Goal: Task Accomplishment & Management: Complete application form

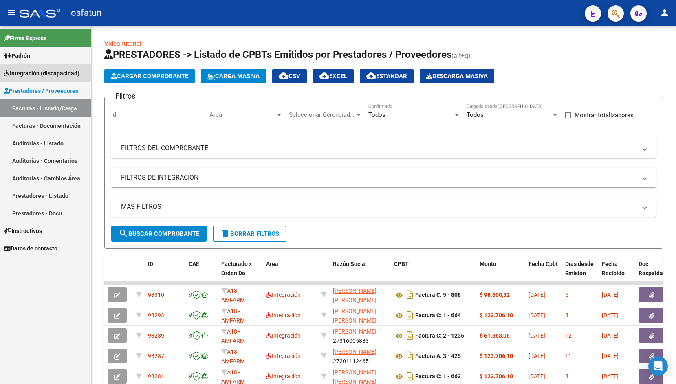
click at [44, 77] on span "Integración (discapacidad)" at bounding box center [41, 73] width 75 height 9
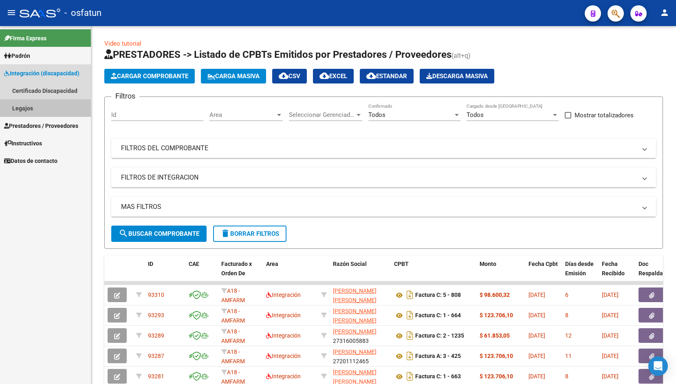
click at [34, 111] on link "Legajos" at bounding box center [45, 108] width 91 height 18
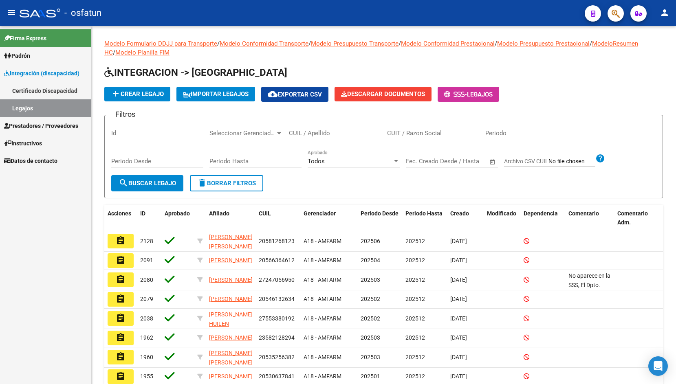
click at [34, 92] on link "Certificado Discapacidad" at bounding box center [45, 91] width 91 height 18
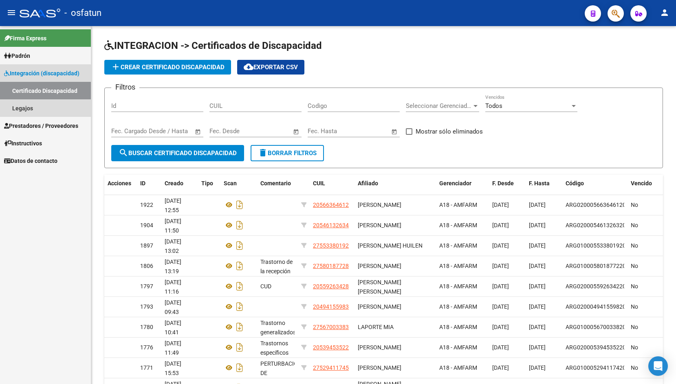
click at [34, 92] on link "Certificado Discapacidad" at bounding box center [45, 91] width 91 height 18
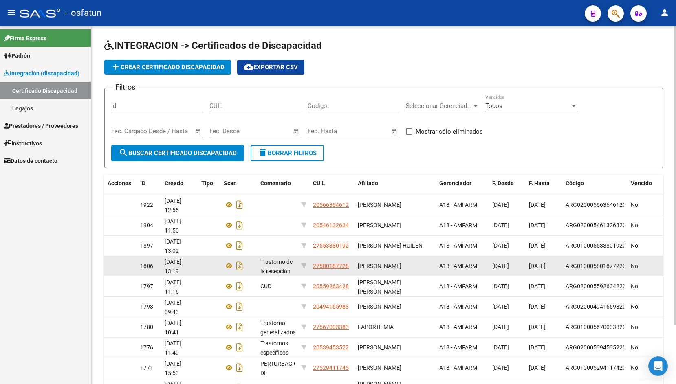
scroll to position [0, 0]
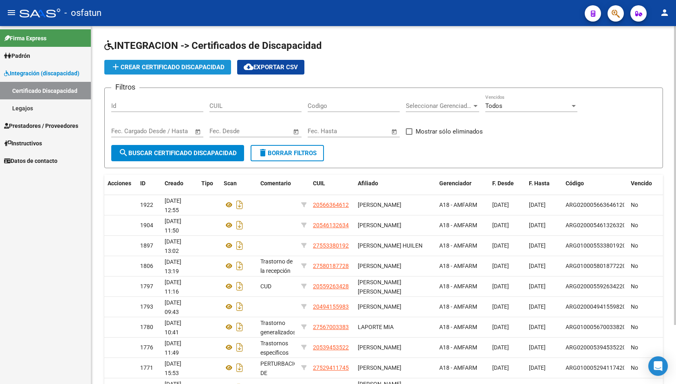
click at [204, 70] on span "add Crear Certificado Discapacidad" at bounding box center [168, 67] width 114 height 7
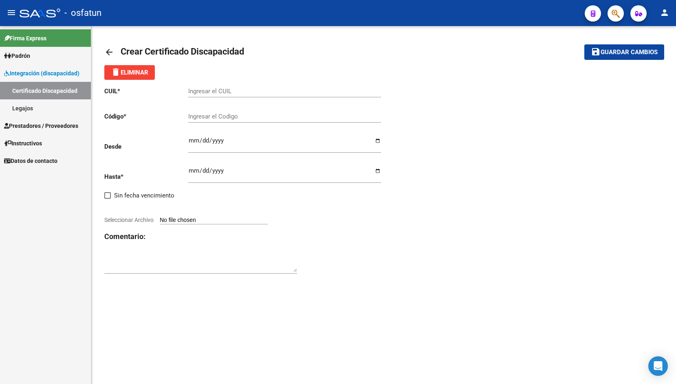
click at [205, 89] on input "Ingresar el CUIL" at bounding box center [284, 91] width 193 height 7
paste input "20-53063784-1"
type input "20-53063784-1"
click at [204, 116] on input "Ingresar el Codigo" at bounding box center [284, 116] width 193 height 7
paste input "ARG-02-00053063784-20250704-20300704-BUE-316"
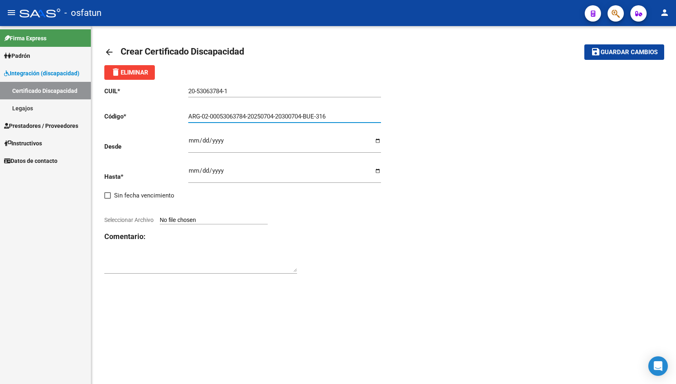
click at [201, 117] on input "ARG-02-00053063784-20250704-20300704-BUE-316" at bounding box center [284, 116] width 193 height 7
click at [209, 116] on input "ARG02-00053063784-20250704-20300704-BUE-316" at bounding box center [284, 116] width 193 height 7
click at [246, 116] on input "ARG0200053063784-20250704-20300704-BUE-316" at bounding box center [284, 116] width 193 height 7
click at [275, 115] on input "ARG020005306378420250704-20300704-BUE-316" at bounding box center [284, 116] width 193 height 7
click at [301, 117] on input "ARG02000530637842025070420300704-BUE-316" at bounding box center [284, 116] width 193 height 7
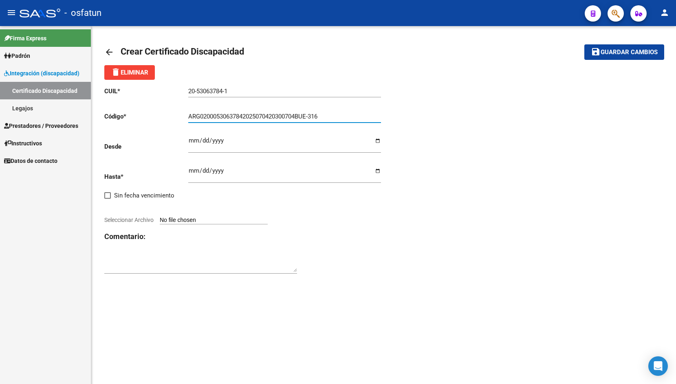
click at [312, 117] on input "ARG02000530637842025070420300704BUE-316" at bounding box center [284, 116] width 193 height 7
type input "ARG02000530637842025070420300704BUE316"
click at [192, 143] on input "Ingresar fec. Desde" at bounding box center [284, 143] width 193 height 13
type input "[DATE]"
click at [194, 167] on input "Ingresar fec. Hasta" at bounding box center [284, 173] width 193 height 13
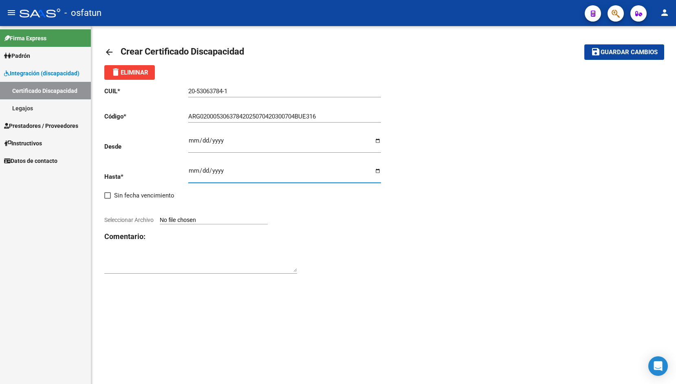
type input "[DATE]"
click at [183, 217] on input "Seleccionar Archivo" at bounding box center [214, 221] width 108 height 8
click at [180, 217] on input "Seleccionar Archivo" at bounding box center [214, 221] width 108 height 8
type input "C:\fakepath\1754680880204_salas.pdf"
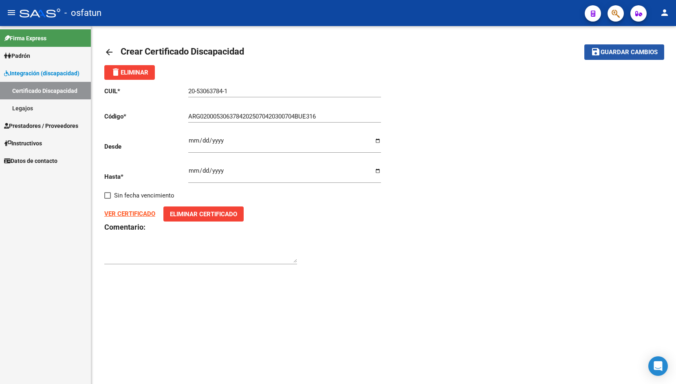
click at [620, 55] on span "Guardar cambios" at bounding box center [629, 52] width 57 height 7
click at [604, 52] on span "Guardar cambios" at bounding box center [629, 52] width 57 height 7
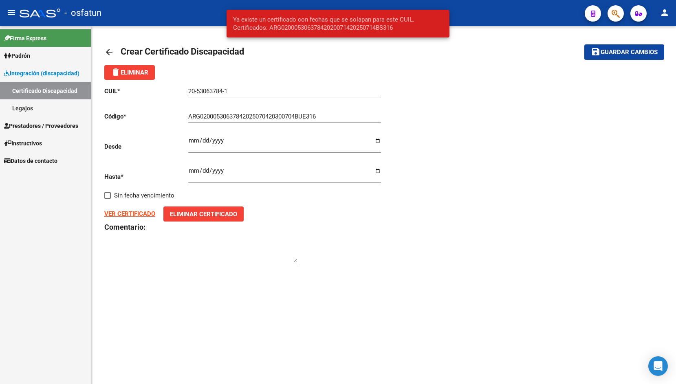
drag, startPoint x: 235, startPoint y: 18, endPoint x: 400, endPoint y: 29, distance: 165.7
click at [400, 29] on span "Ya existe un certificado con fechas que se solapan para este CUIL. Certificados…" at bounding box center [338, 23] width 210 height 16
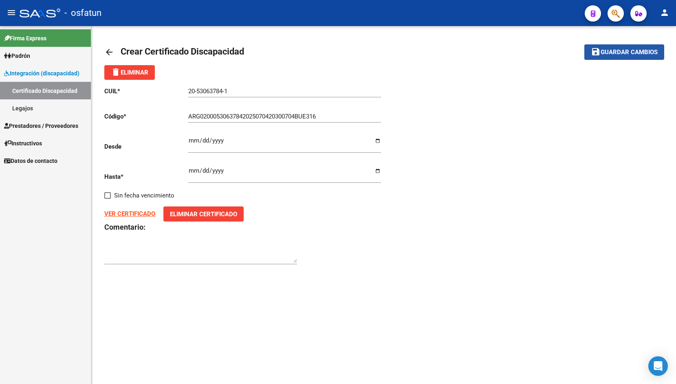
click at [616, 52] on span "Guardar cambios" at bounding box center [629, 52] width 57 height 7
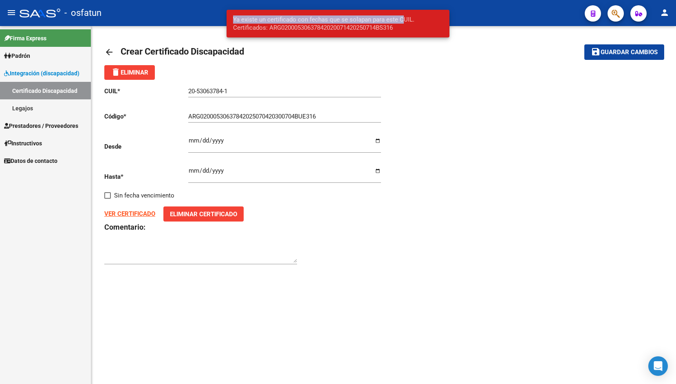
drag, startPoint x: 234, startPoint y: 19, endPoint x: 401, endPoint y: 22, distance: 166.7
click at [401, 22] on span "Ya existe un certificado con fechas que se solapan para este CUIL. Certificados…" at bounding box center [338, 23] width 210 height 16
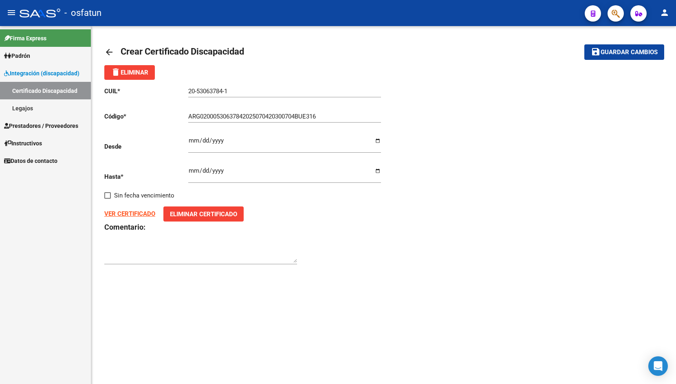
click at [641, 50] on span "Guardar cambios" at bounding box center [629, 52] width 57 height 7
click at [636, 52] on span "Guardar cambios" at bounding box center [629, 52] width 57 height 7
click at [106, 53] on mat-icon "arrow_back" at bounding box center [109, 52] width 10 height 10
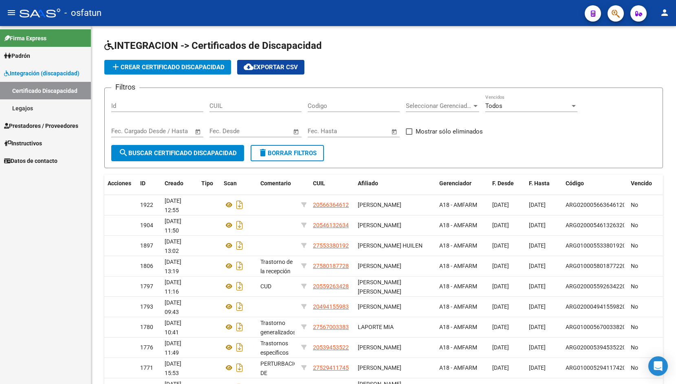
scroll to position [0, 0]
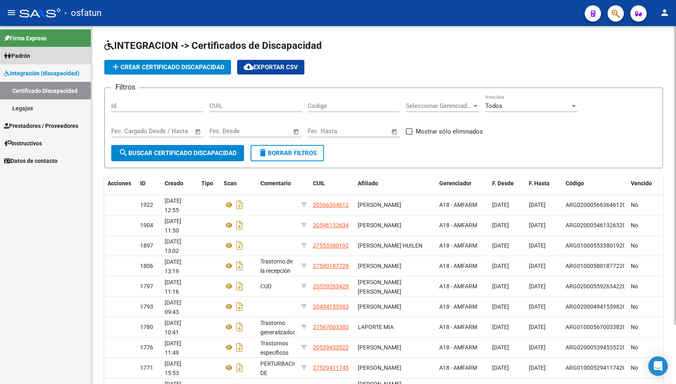
click at [37, 58] on link "Padrón" at bounding box center [45, 56] width 91 height 18
